Goal: Task Accomplishment & Management: Manage account settings

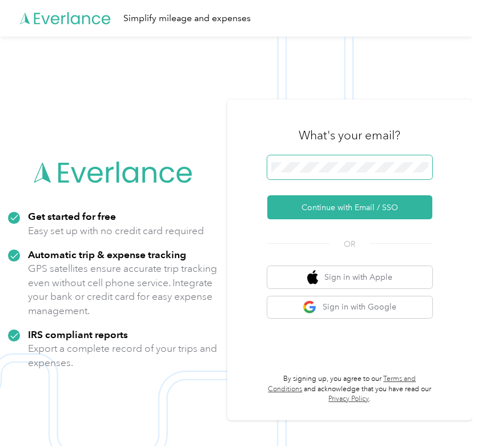
click at [313, 160] on span at bounding box center [349, 167] width 165 height 24
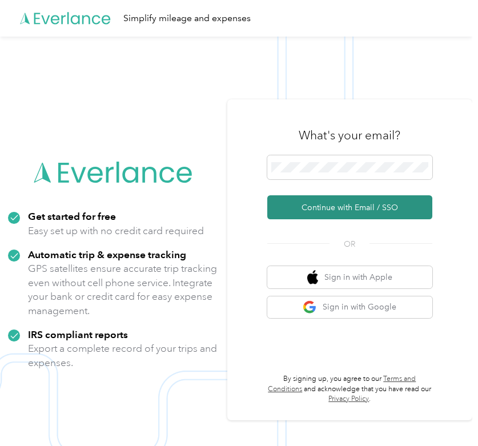
click at [336, 204] on button "Continue with Email / SSO" at bounding box center [349, 207] width 165 height 24
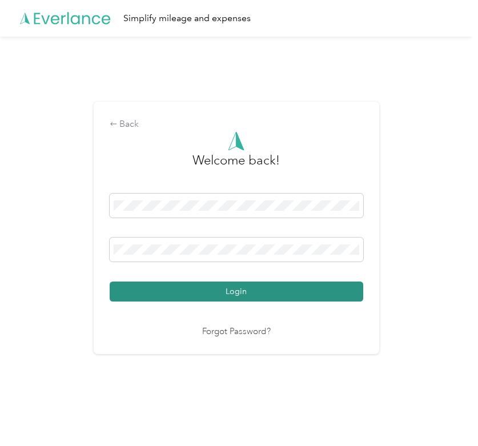
click at [197, 284] on button "Login" at bounding box center [236, 291] width 253 height 20
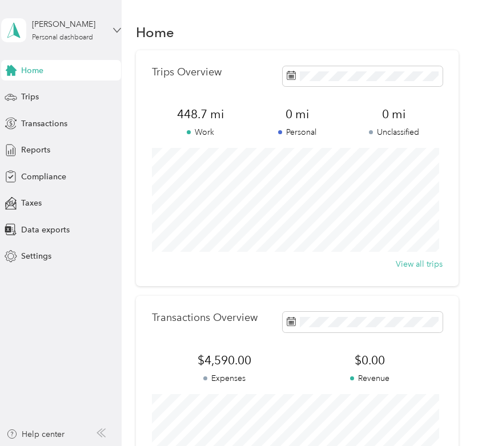
click at [115, 27] on icon at bounding box center [117, 30] width 8 height 8
click at [44, 89] on div "Log out" at bounding box center [33, 94] width 44 height 12
